Goal: Find specific page/section: Find specific page/section

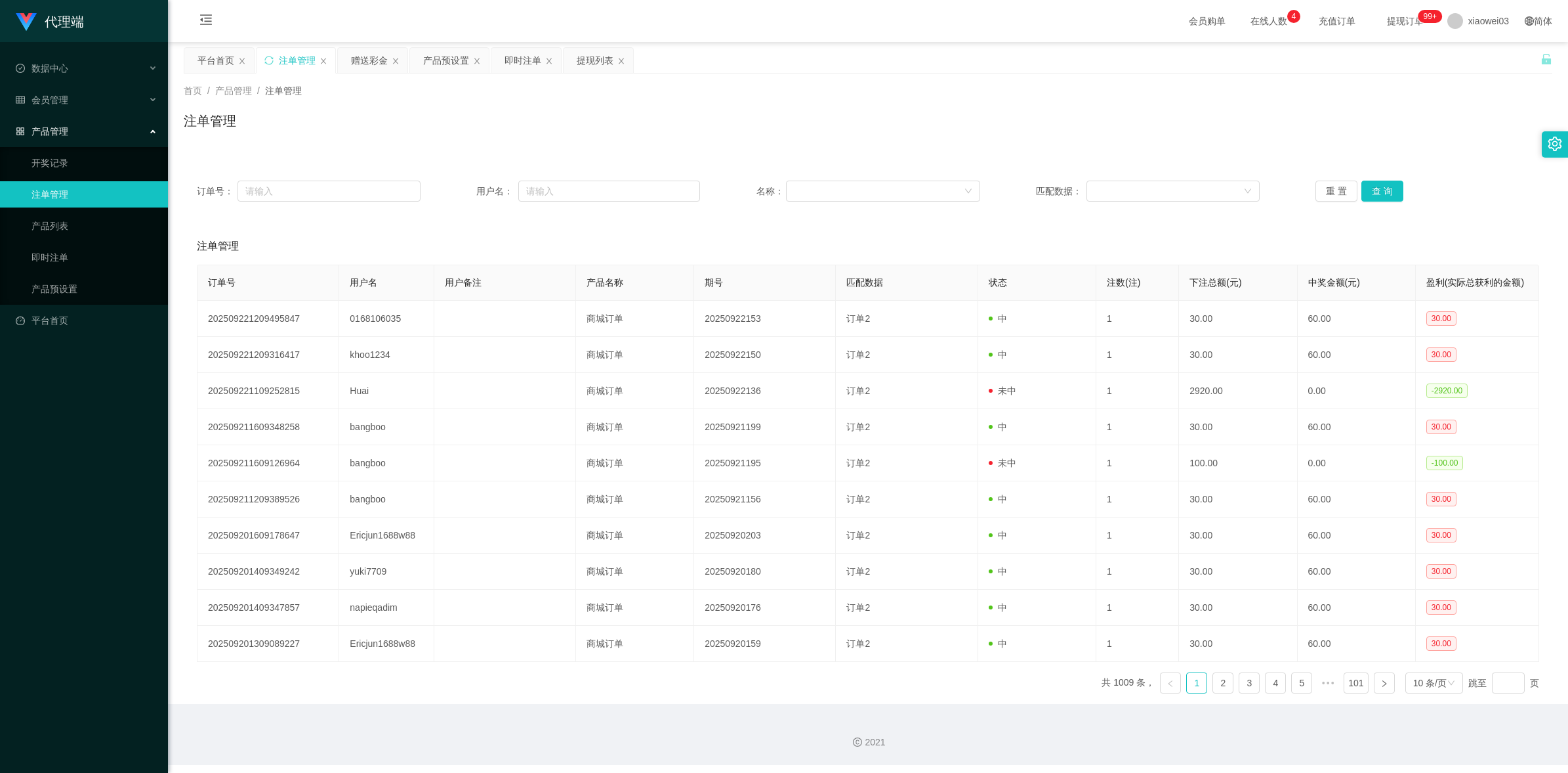
drag, startPoint x: 0, startPoint y: 0, endPoint x: 299, endPoint y: 268, distance: 401.5
click at [590, 58] on div "提现列表" at bounding box center [595, 60] width 37 height 25
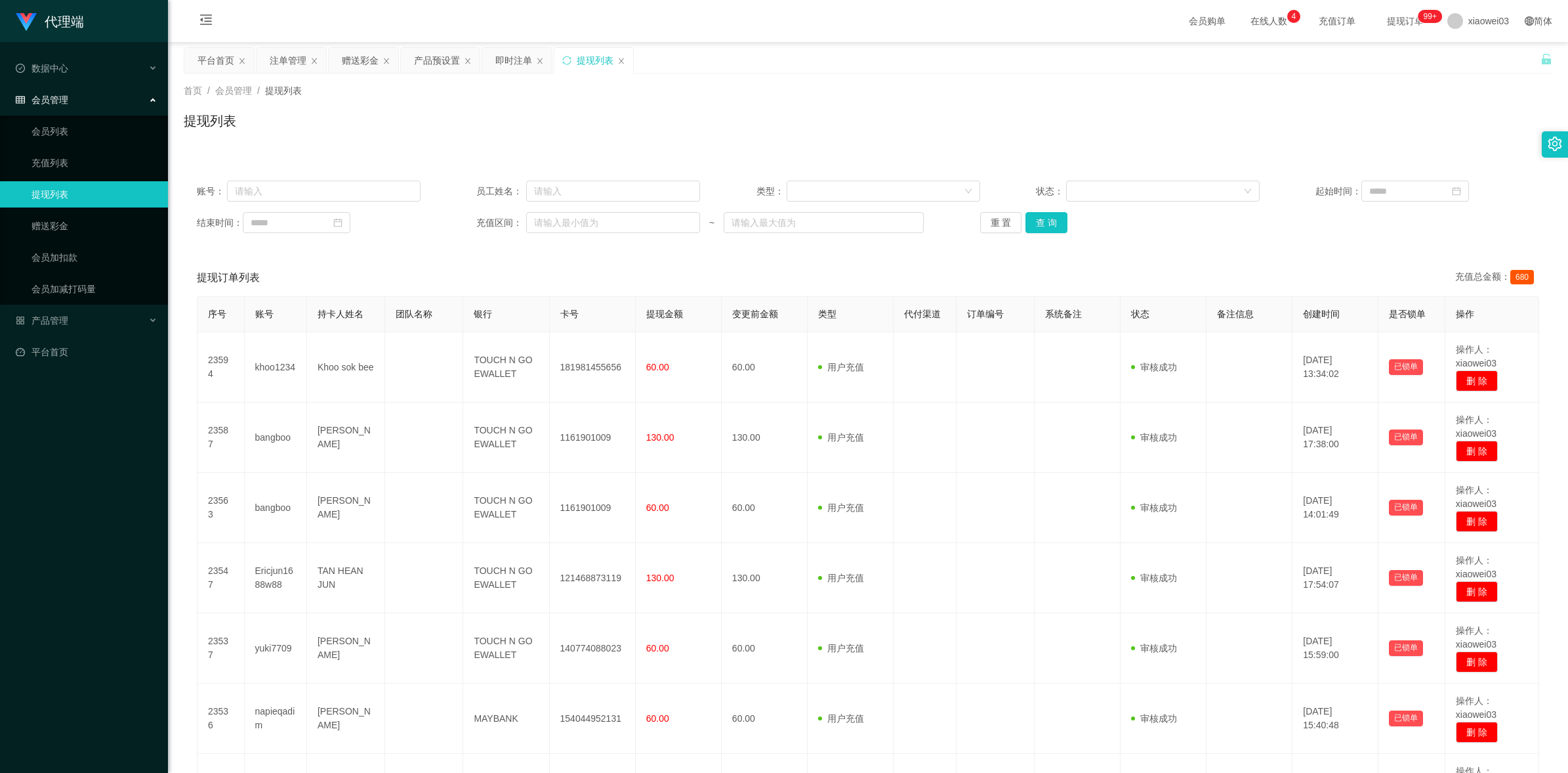
click at [594, 204] on div "账号： 员工姓名： 类型： 状态： 起始时间： 结束时间： 充值区间： ~ 重 置 查 询" at bounding box center [867, 206] width 1368 height 79
drag, startPoint x: 594, startPoint y: 192, endPoint x: 578, endPoint y: 192, distance: 16.0
click at [594, 192] on input "text" at bounding box center [614, 191] width 174 height 21
paste input "kinky"
type input "kinky"
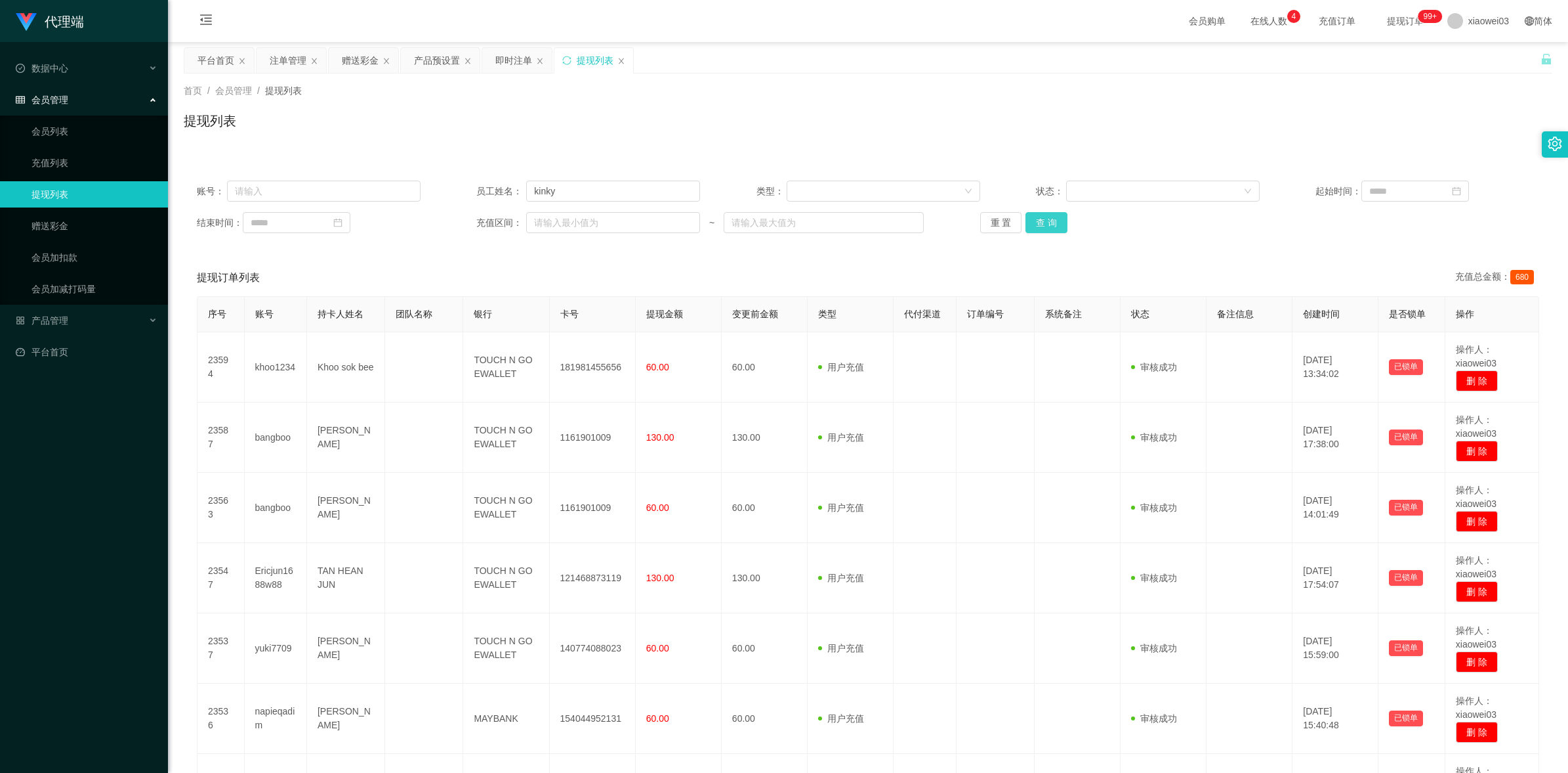
click at [1040, 221] on button "查 询" at bounding box center [1046, 222] width 42 height 21
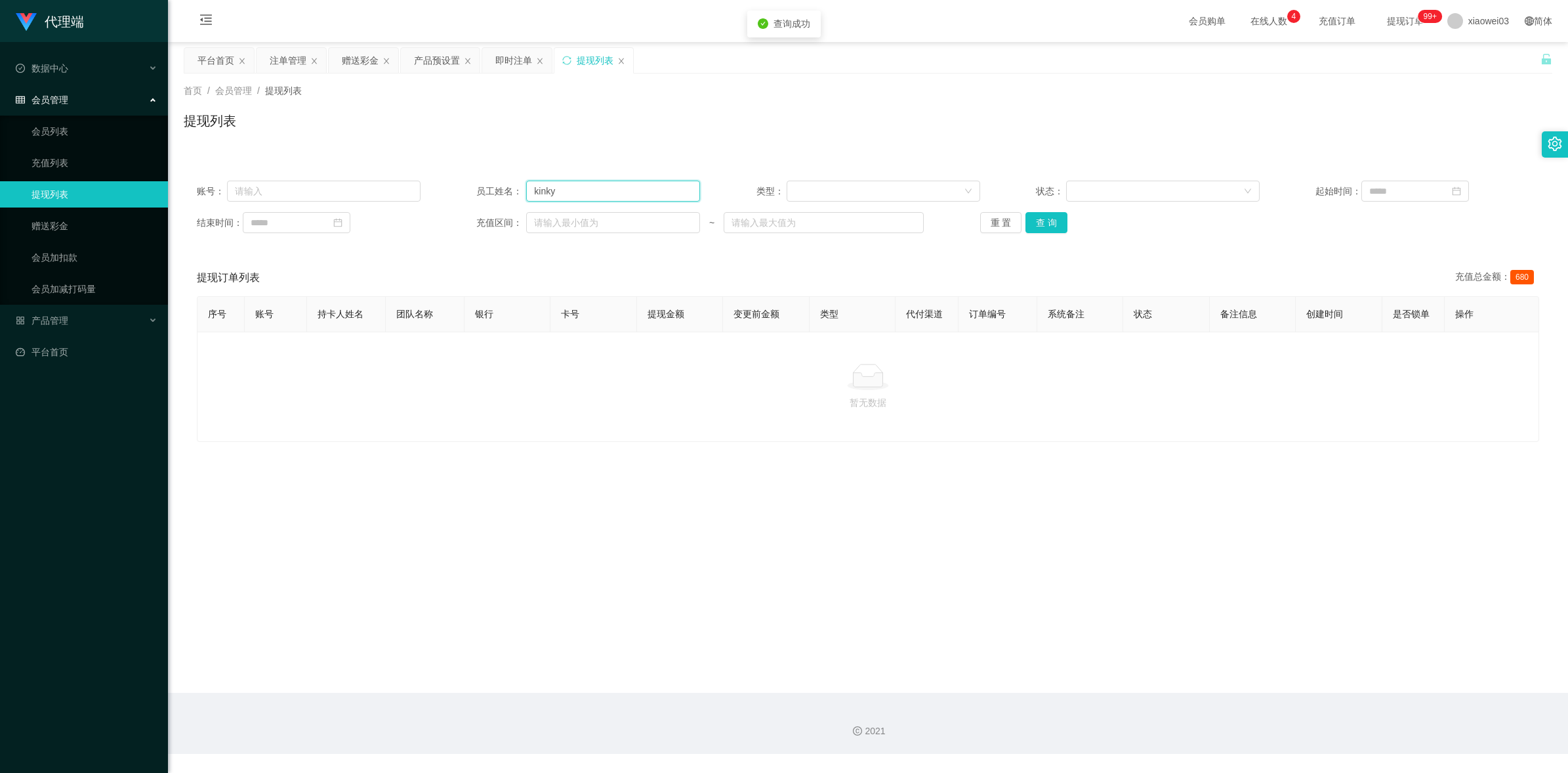
drag, startPoint x: 489, startPoint y: 187, endPoint x: 476, endPoint y: 184, distance: 13.3
click at [475, 185] on div "账号： 员工姓名： kinky 类型： 状态： 起始时间：" at bounding box center [867, 191] width 1342 height 21
click at [305, 186] on input "text" at bounding box center [324, 191] width 194 height 21
paste input "kinky"
type input "kinky"
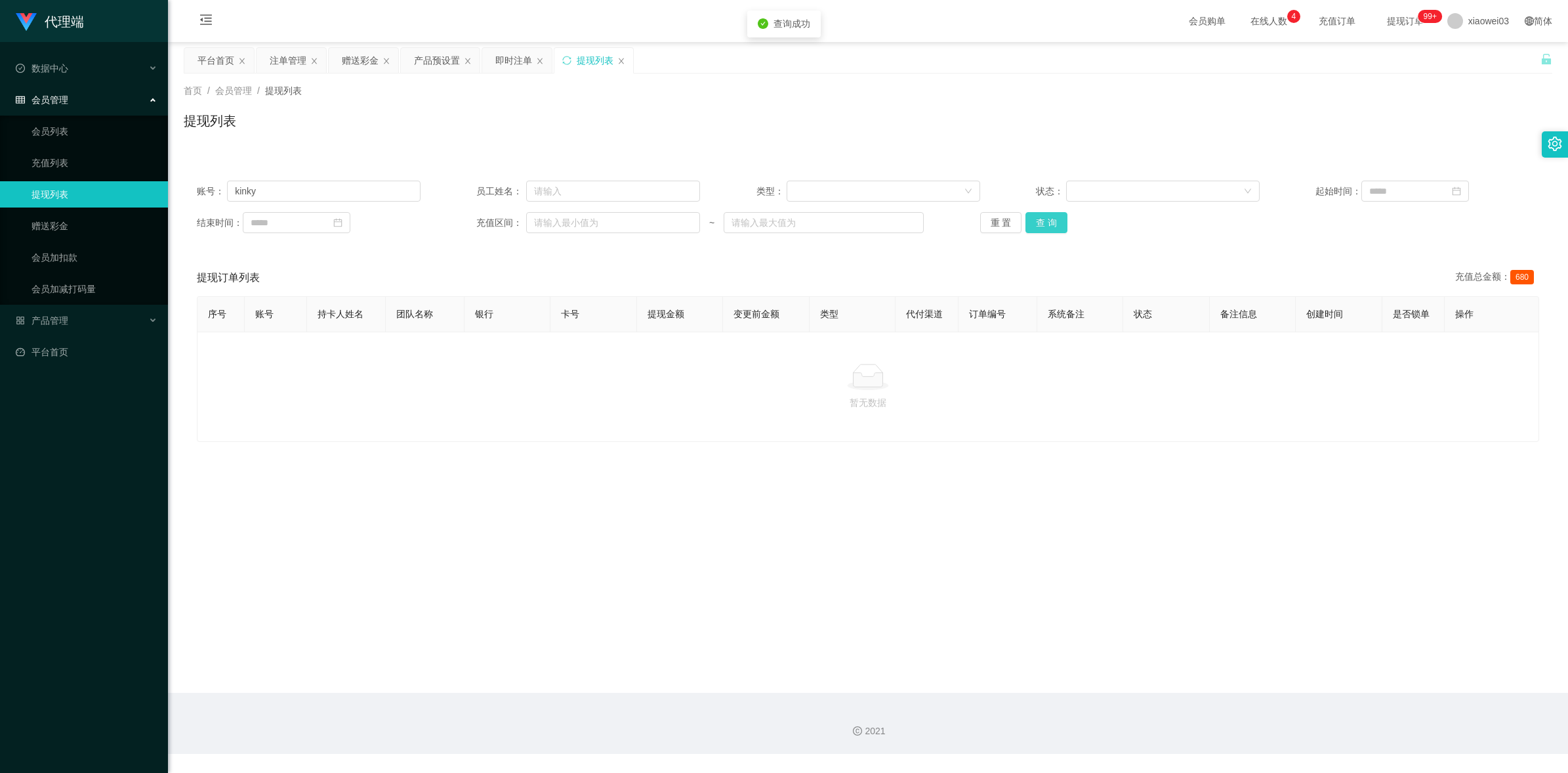
drag, startPoint x: 1044, startPoint y: 221, endPoint x: 1004, endPoint y: 244, distance: 46.1
click at [1044, 221] on button "查 询" at bounding box center [1046, 222] width 42 height 21
click at [1186, 247] on div "账号： kinky 员工姓名： 类型： 状态： 起始时间： 结束时间： 充值区间： ~ 重 置 查 询 提现订单列表 充值总金额： 680 序号 账号 持卡人…" at bounding box center [867, 305] width 1368 height 277
